Goal: Task Accomplishment & Management: Complete application form

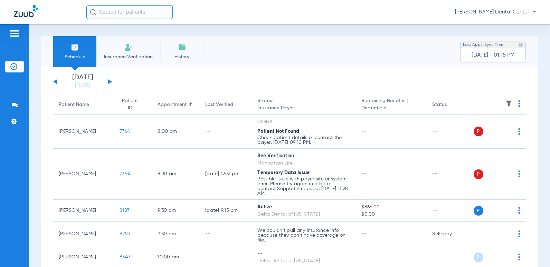
click at [136, 57] on span "Insurance Verification" at bounding box center [129, 57] width 54 height 7
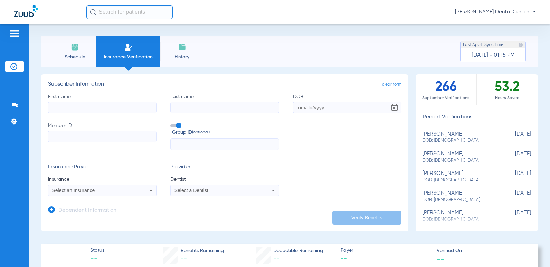
click at [135, 109] on input "First name" at bounding box center [102, 108] width 108 height 12
click at [101, 109] on input "First name Required" at bounding box center [102, 108] width 108 height 12
type input "[PERSON_NAME]"
type input "Munari"
click at [307, 111] on input "DOB Required" at bounding box center [347, 108] width 108 height 12
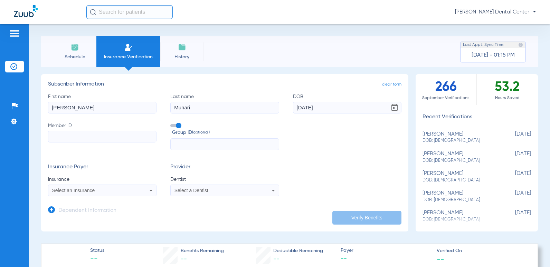
type input "[DATE]"
click at [83, 135] on input "Member ID" at bounding box center [102, 137] width 108 height 12
type input "2436979566"
click at [194, 141] on input "text" at bounding box center [224, 145] width 108 height 12
click at [175, 124] on label "Group ID (optional)" at bounding box center [224, 129] width 108 height 15
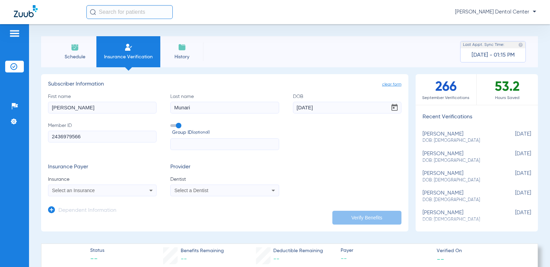
click at [172, 123] on input "Group ID (optional)" at bounding box center [172, 123] width 0 height 0
click at [121, 196] on mat-select "Select an Insurance" at bounding box center [102, 191] width 108 height 12
click at [123, 191] on div "Select an Insurance" at bounding box center [92, 190] width 80 height 5
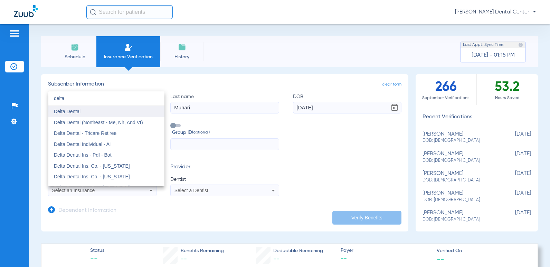
type input "delta"
click at [102, 115] on mat-option "Delta Dental" at bounding box center [106, 111] width 116 height 11
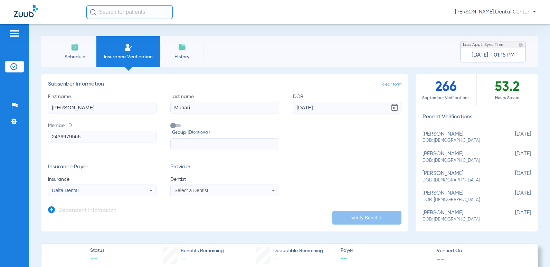
click at [195, 191] on span "Select a Dentist" at bounding box center [191, 191] width 34 height 6
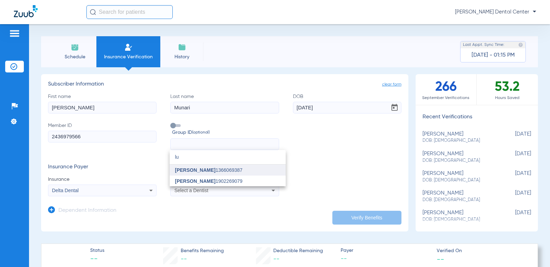
type input "lu"
click at [193, 173] on span "[PERSON_NAME] 1366069387" at bounding box center [208, 170] width 67 height 5
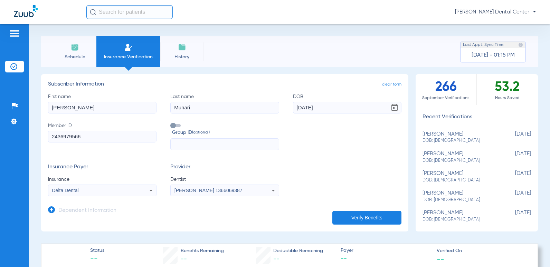
click at [338, 219] on button "Verify Benefits" at bounding box center [366, 218] width 69 height 14
